Goal: Task Accomplishment & Management: Complete application form

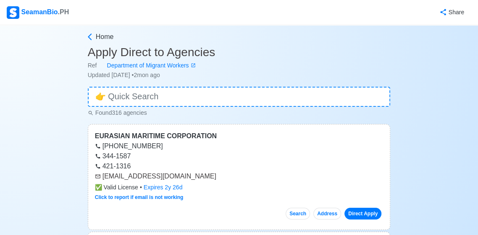
click at [24, 17] on div "SeamanBio .PH" at bounding box center [38, 12] width 62 height 13
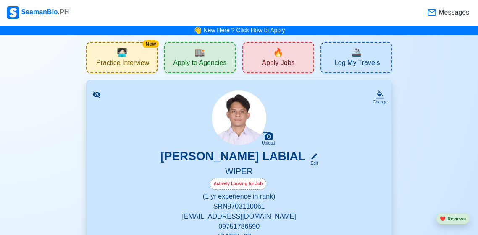
click at [463, 17] on span "Messages" at bounding box center [452, 13] width 32 height 10
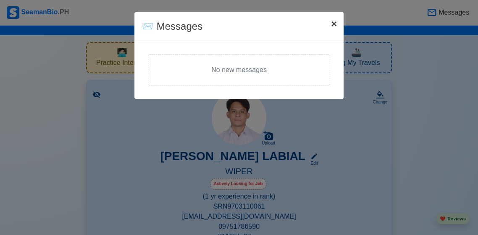
click at [334, 29] on span "×" at bounding box center [334, 23] width 6 height 11
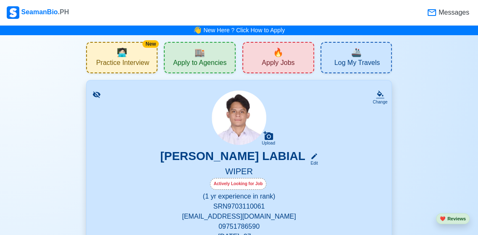
click at [266, 60] on span "Apply Jobs" at bounding box center [277, 64] width 33 height 10
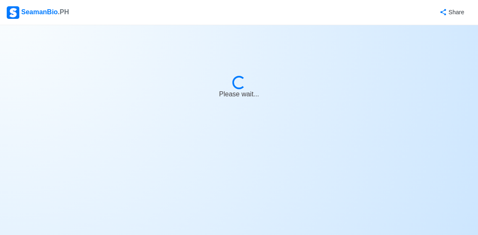
select select "Wiper"
